Goal: Find specific page/section: Find specific page/section

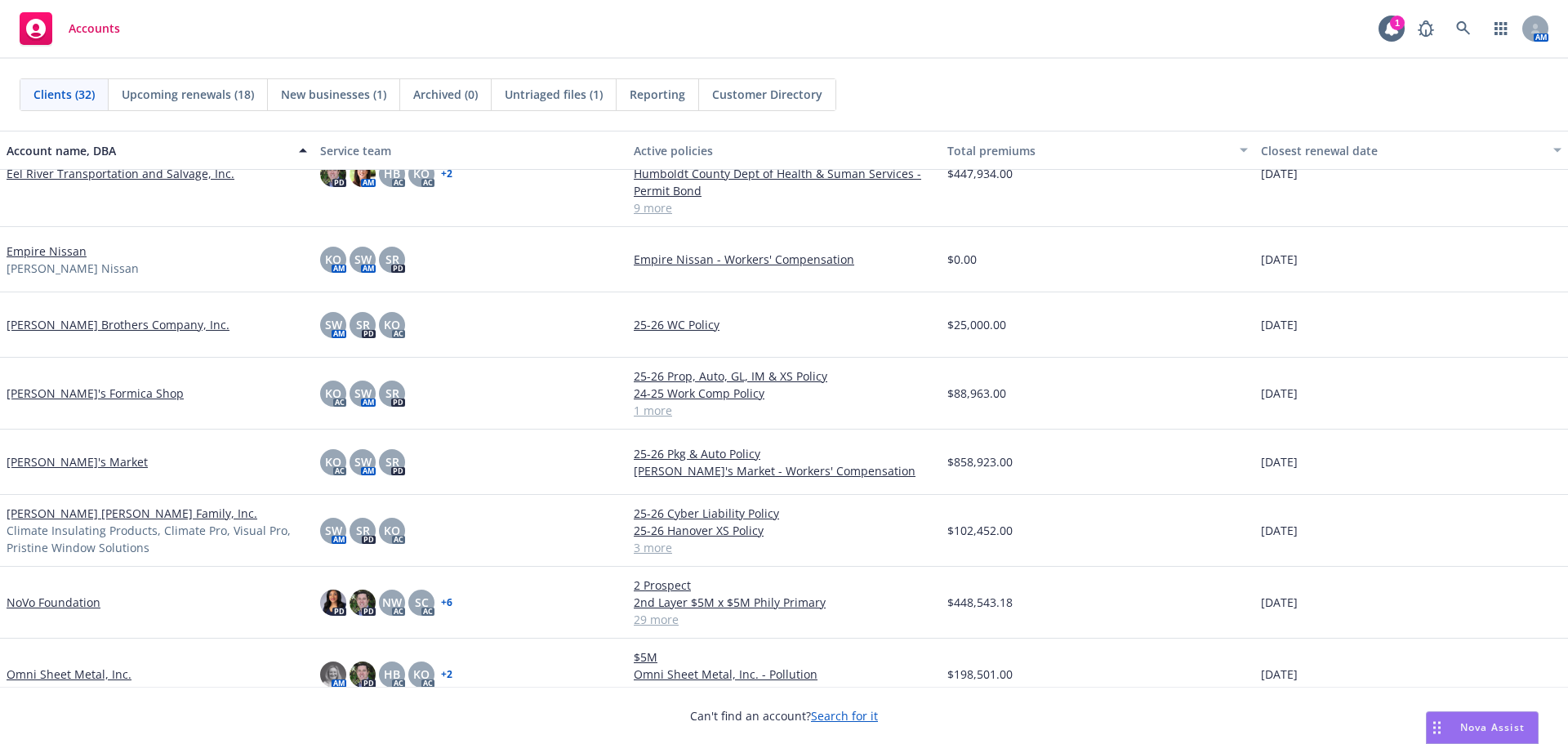
scroll to position [1307, 0]
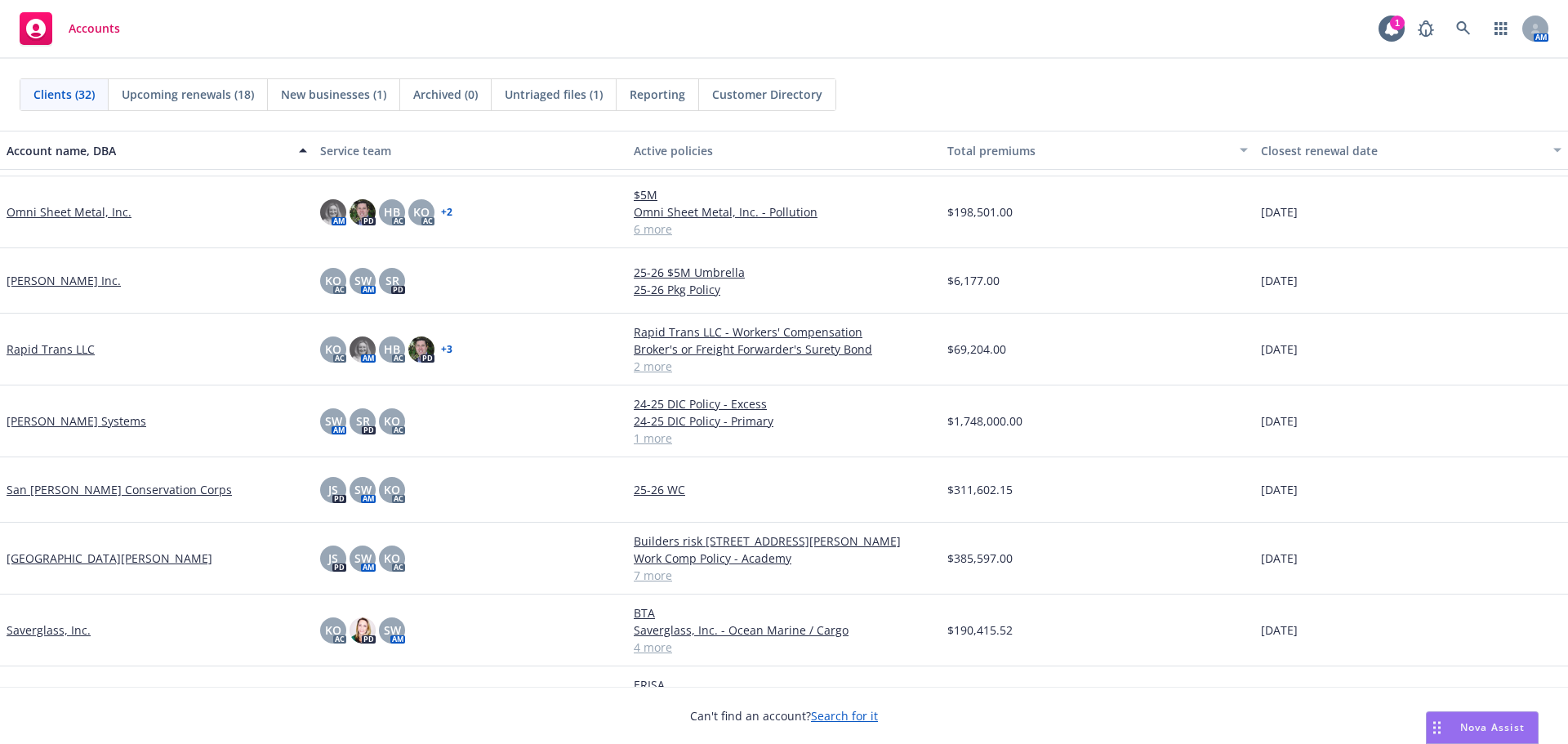
click at [57, 213] on link "Omni Sheet Metal, Inc." at bounding box center [68, 212] width 125 height 18
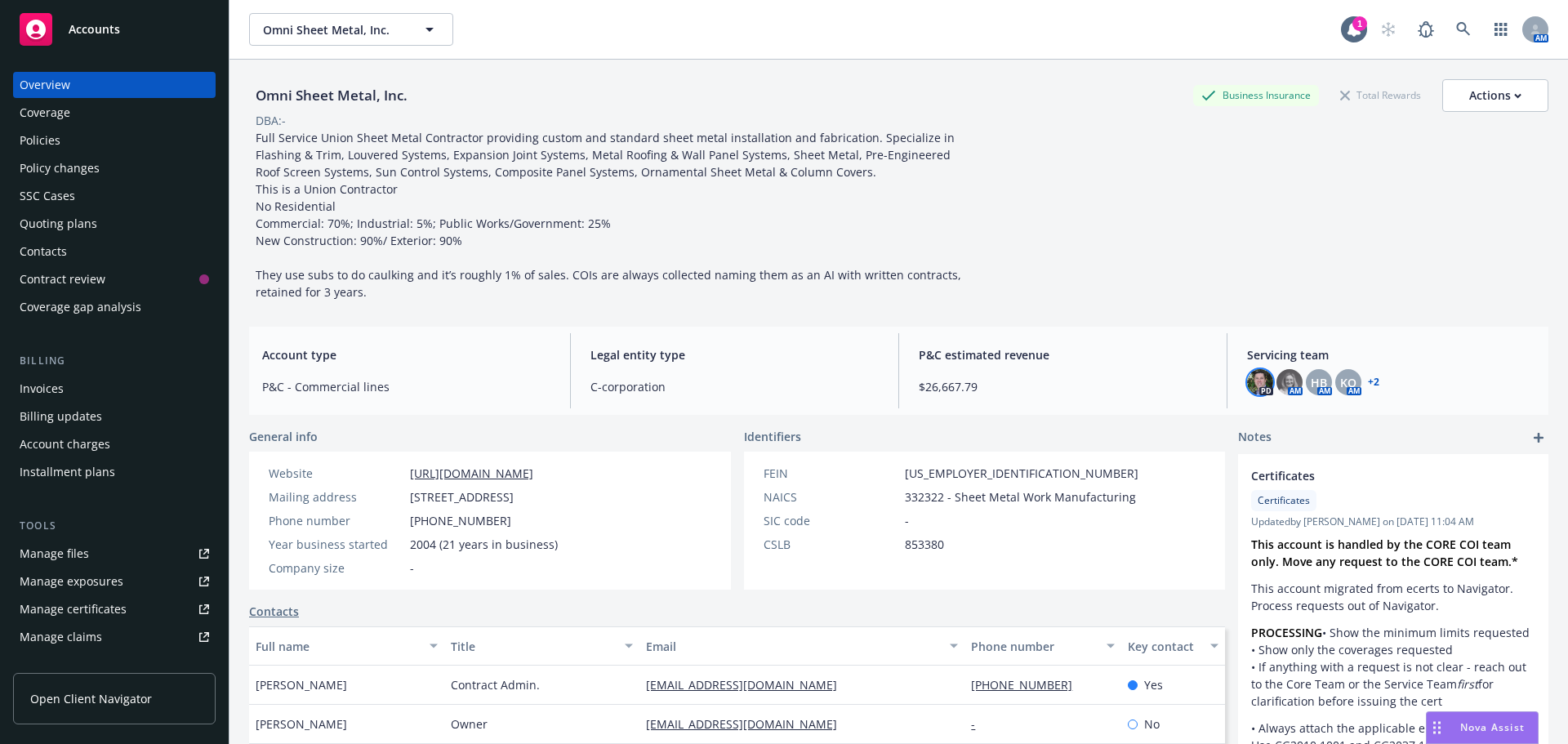
click at [1246, 389] on img at bounding box center [1259, 382] width 26 height 26
click at [1286, 377] on img at bounding box center [1289, 382] width 26 height 26
click at [1310, 374] on span "HB" at bounding box center [1319, 383] width 17 height 18
click at [1340, 379] on span "KO" at bounding box center [1348, 383] width 17 height 18
click at [1367, 381] on link "+ 2" at bounding box center [1373, 382] width 11 height 10
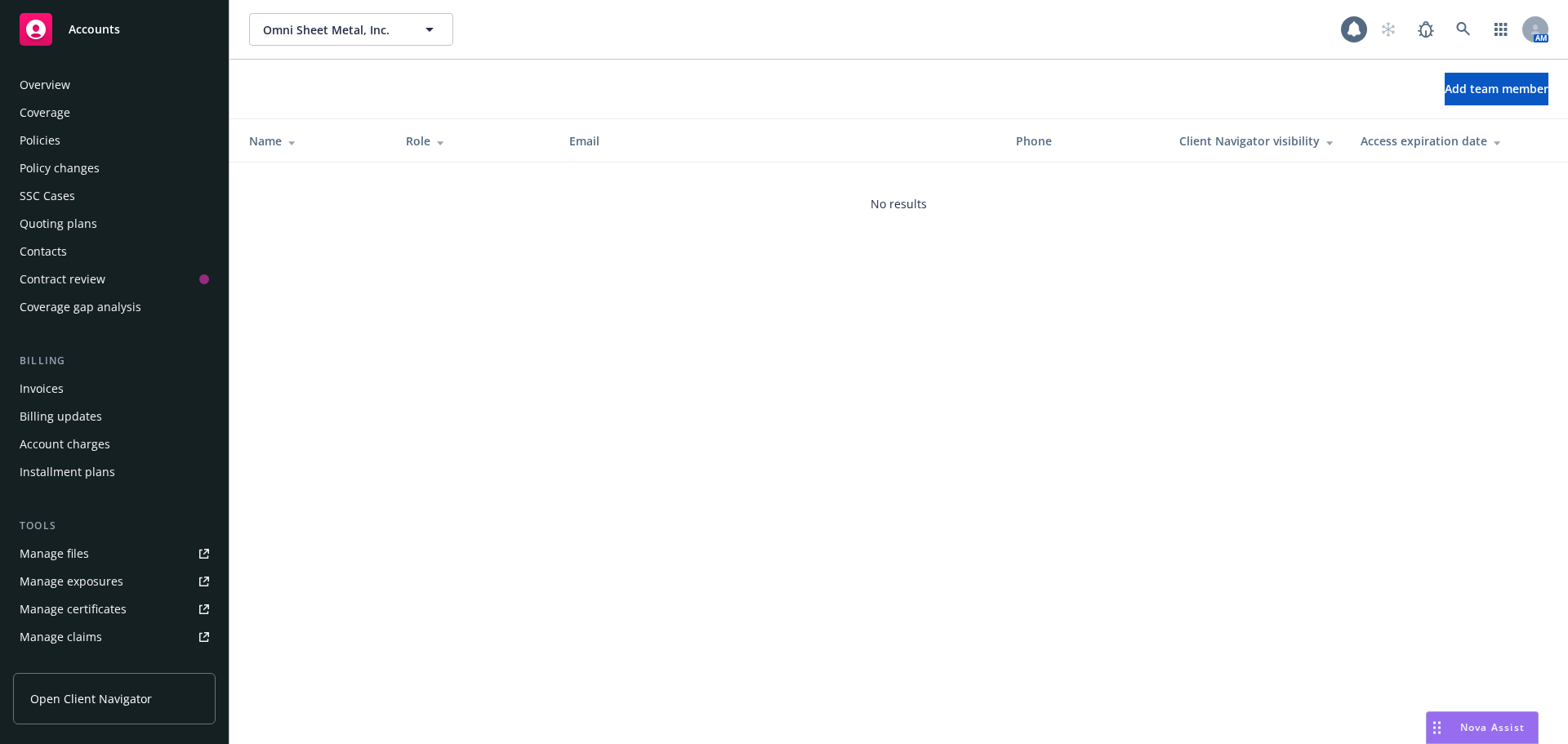
scroll to position [320, 0]
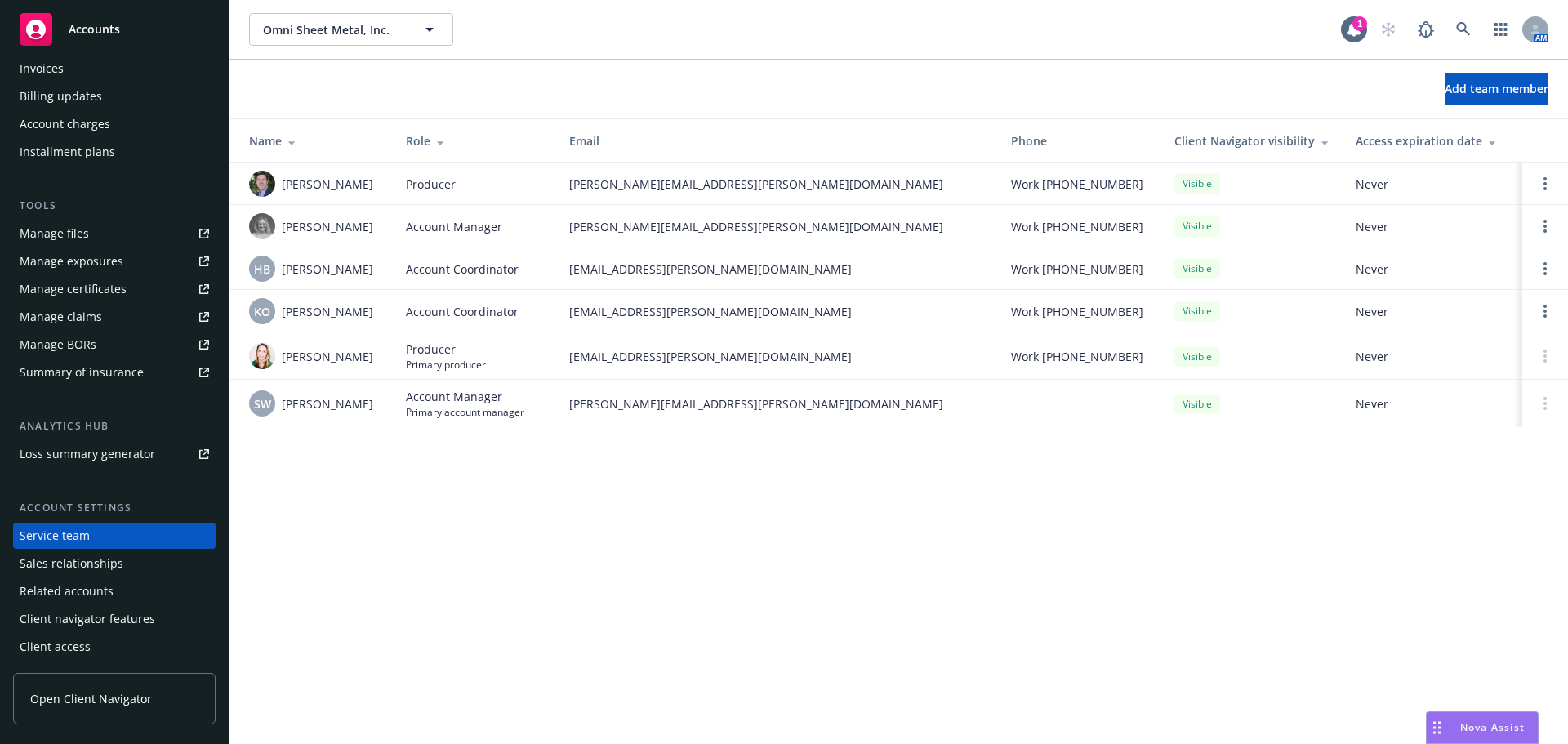
click at [94, 44] on div "Accounts" at bounding box center [114, 29] width 189 height 32
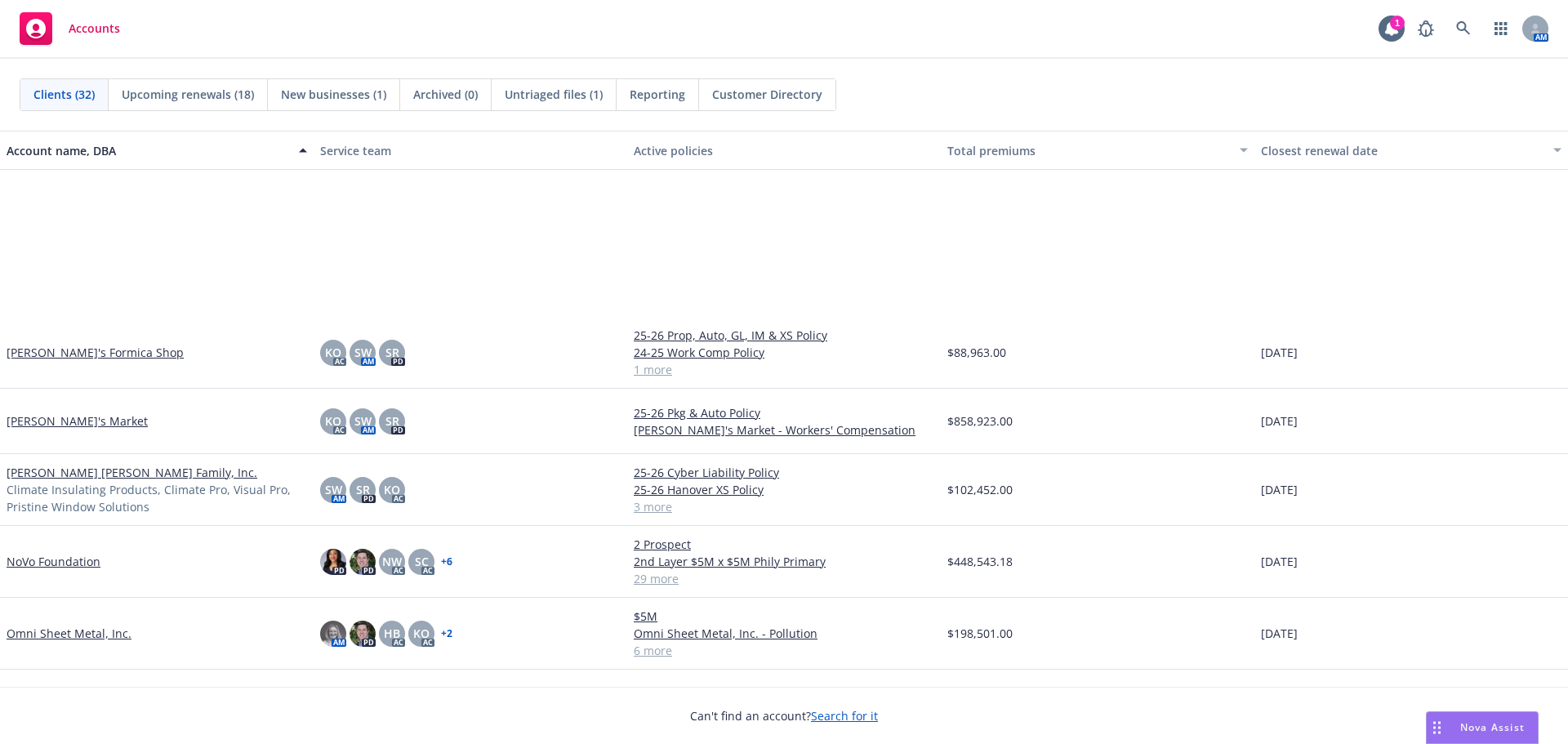
scroll to position [1226, 0]
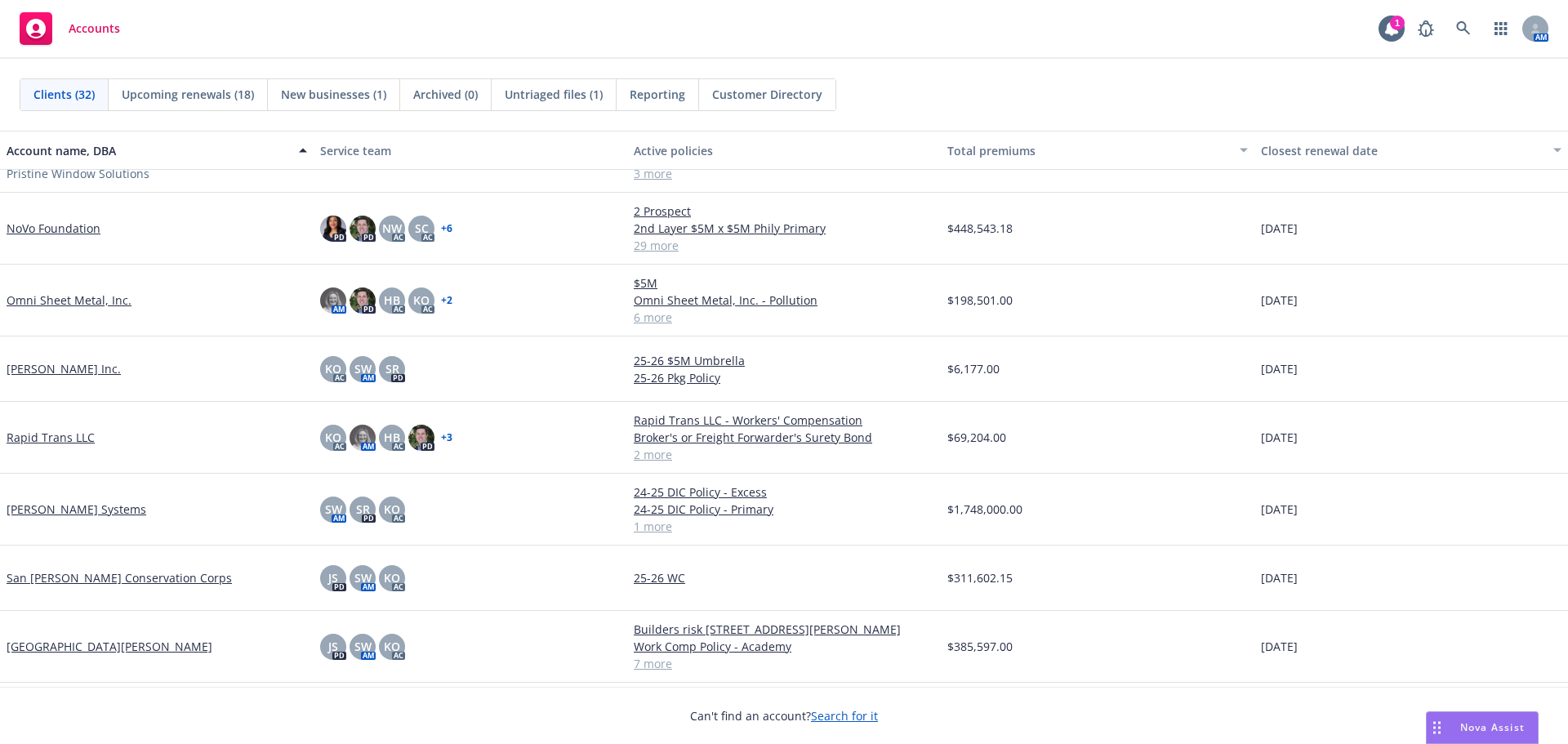
click at [40, 299] on link "Omni Sheet Metal, Inc." at bounding box center [68, 299] width 125 height 18
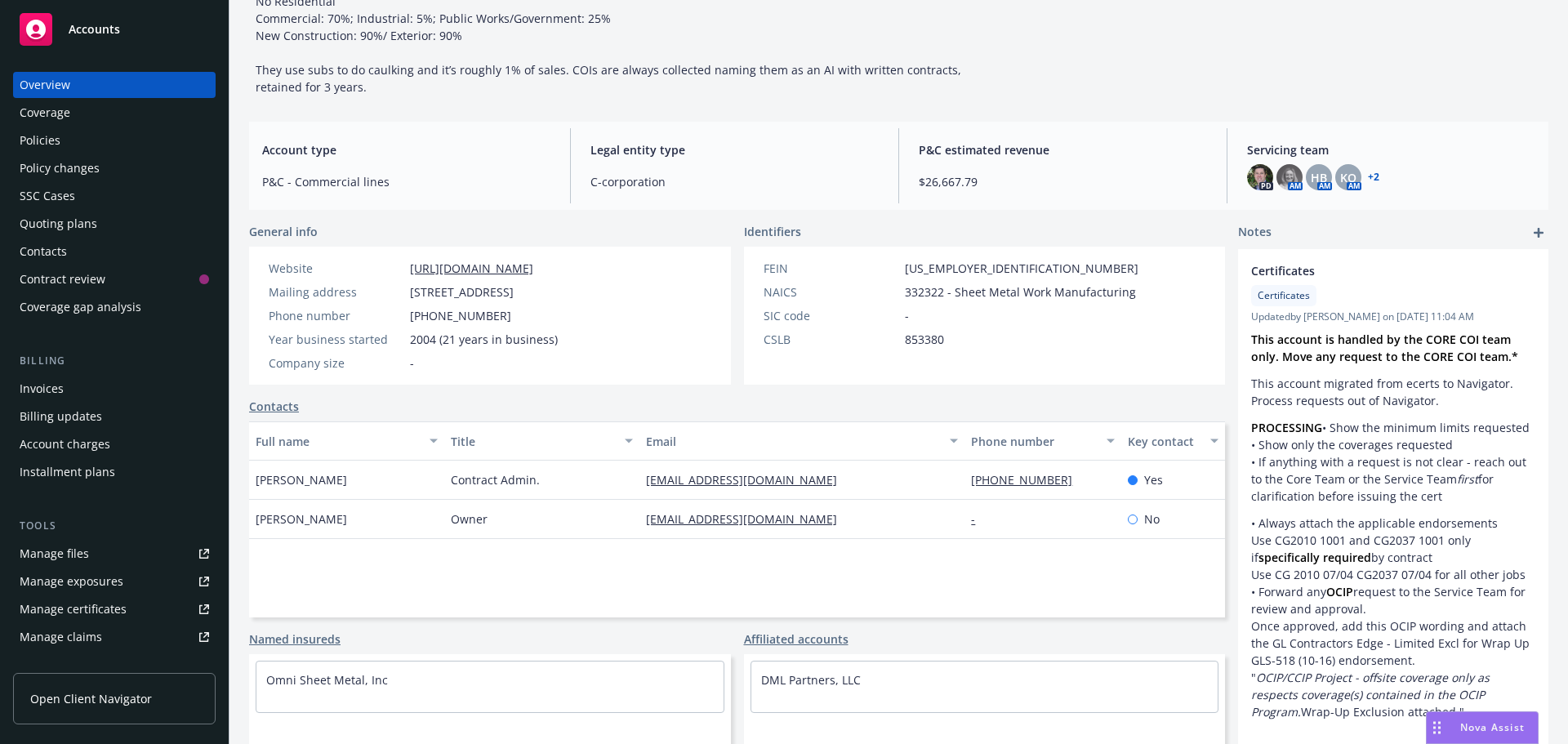
scroll to position [245, 0]
